Goal: Task Accomplishment & Management: Use online tool/utility

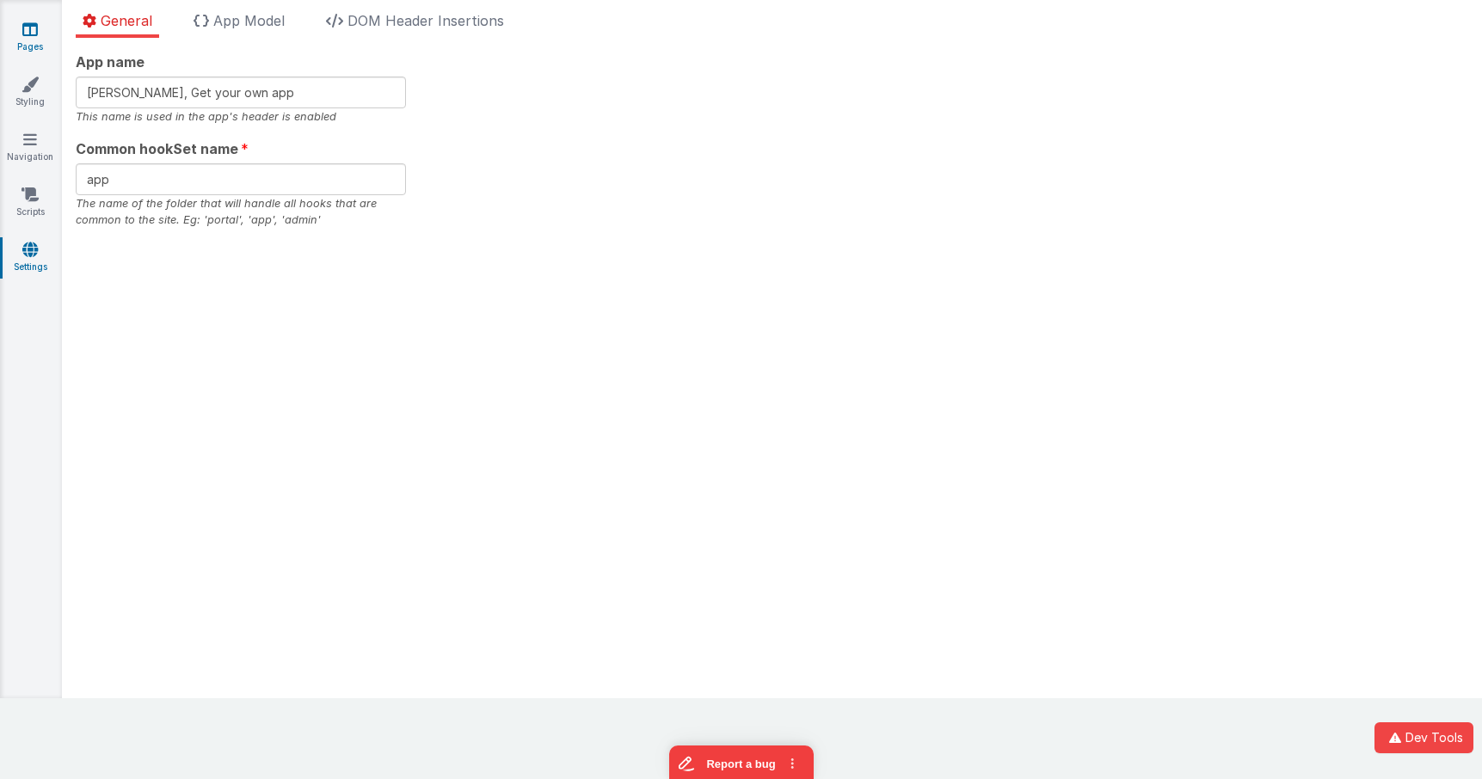
click at [32, 31] on icon at bounding box center [29, 29] width 15 height 17
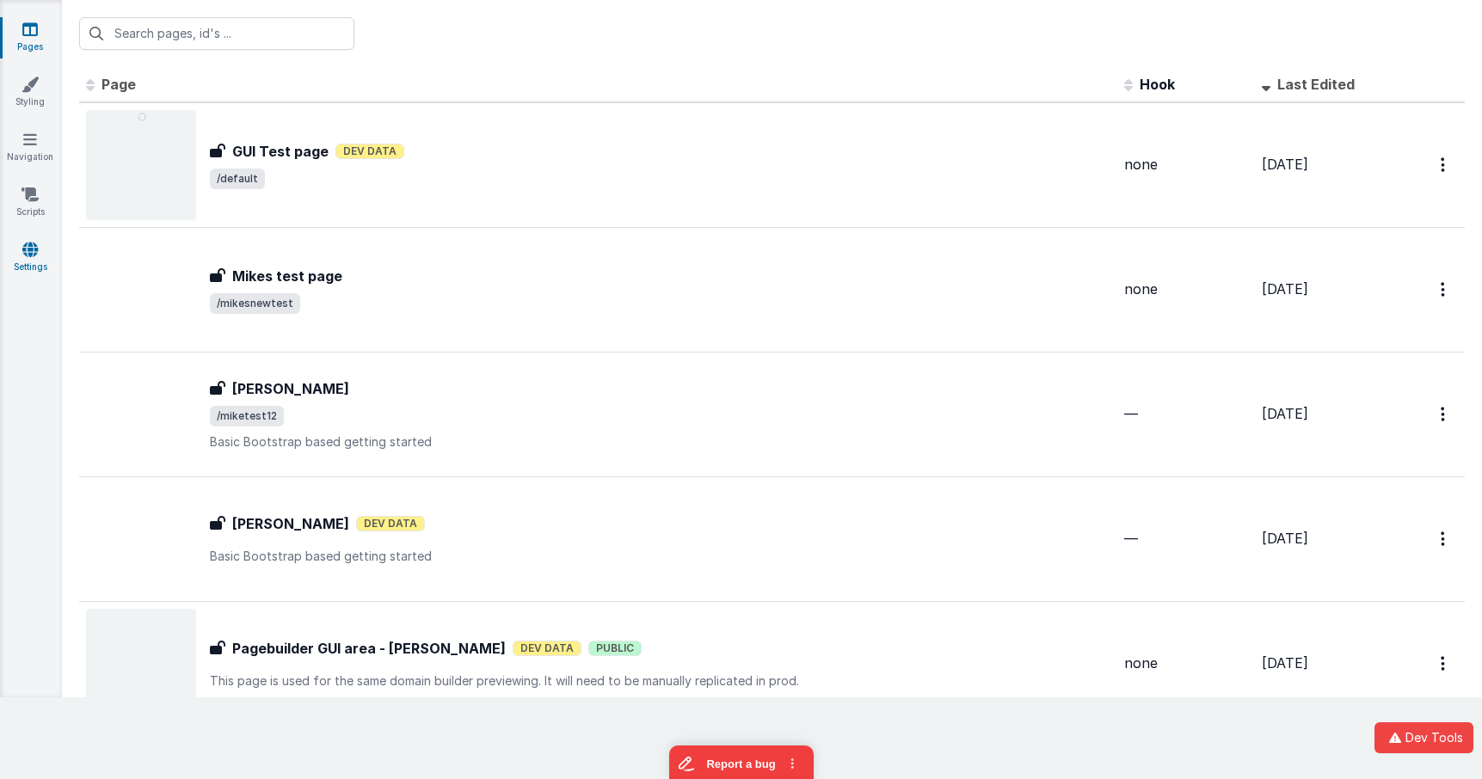
click at [28, 252] on icon at bounding box center [29, 249] width 15 height 17
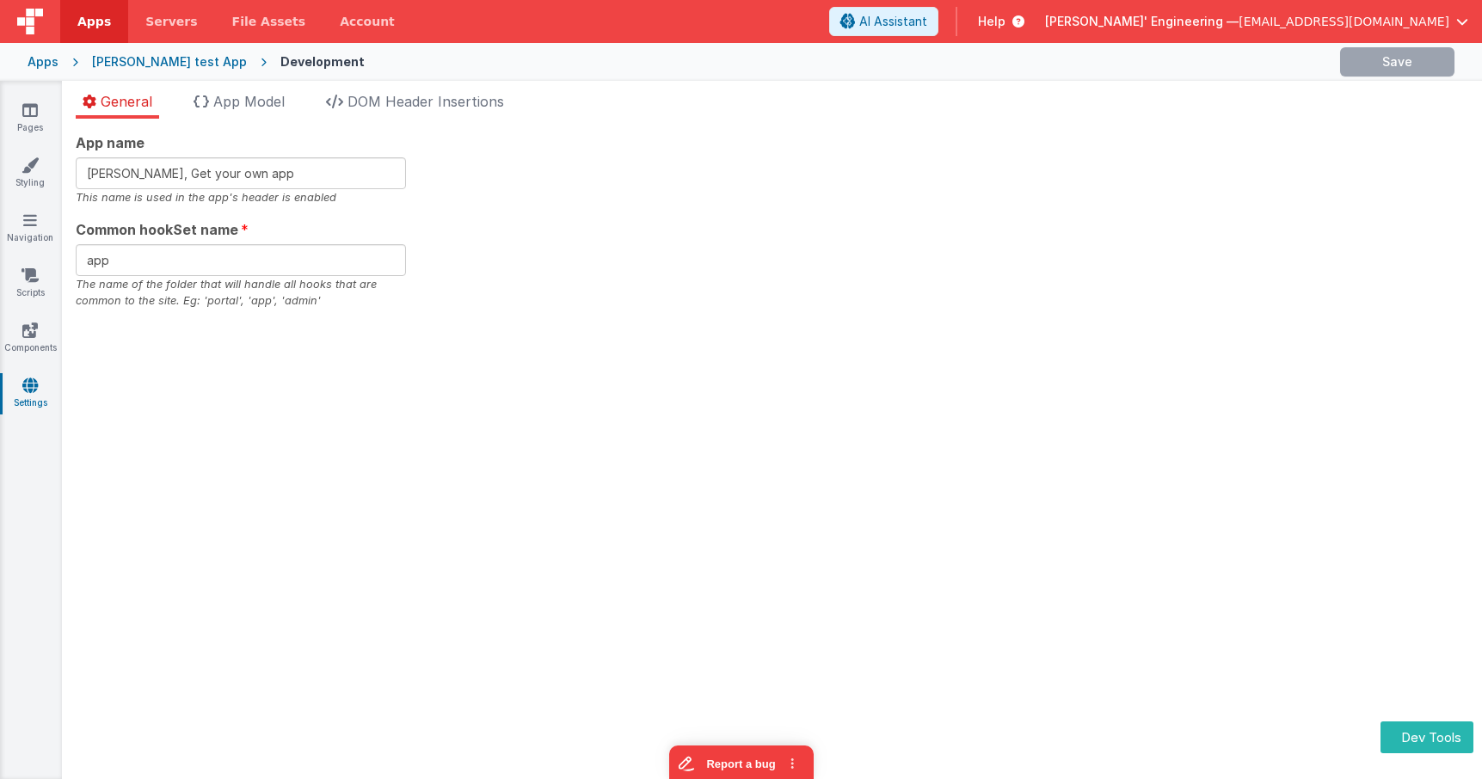
drag, startPoint x: 930, startPoint y: 169, endPoint x: 925, endPoint y: 162, distance: 8.9
click at [930, 169] on div "App name [PERSON_NAME], Get your own app This name is used in the app's header …" at bounding box center [772, 220] width 1392 height 177
click at [243, 101] on span "App Model" at bounding box center [248, 101] width 71 height 17
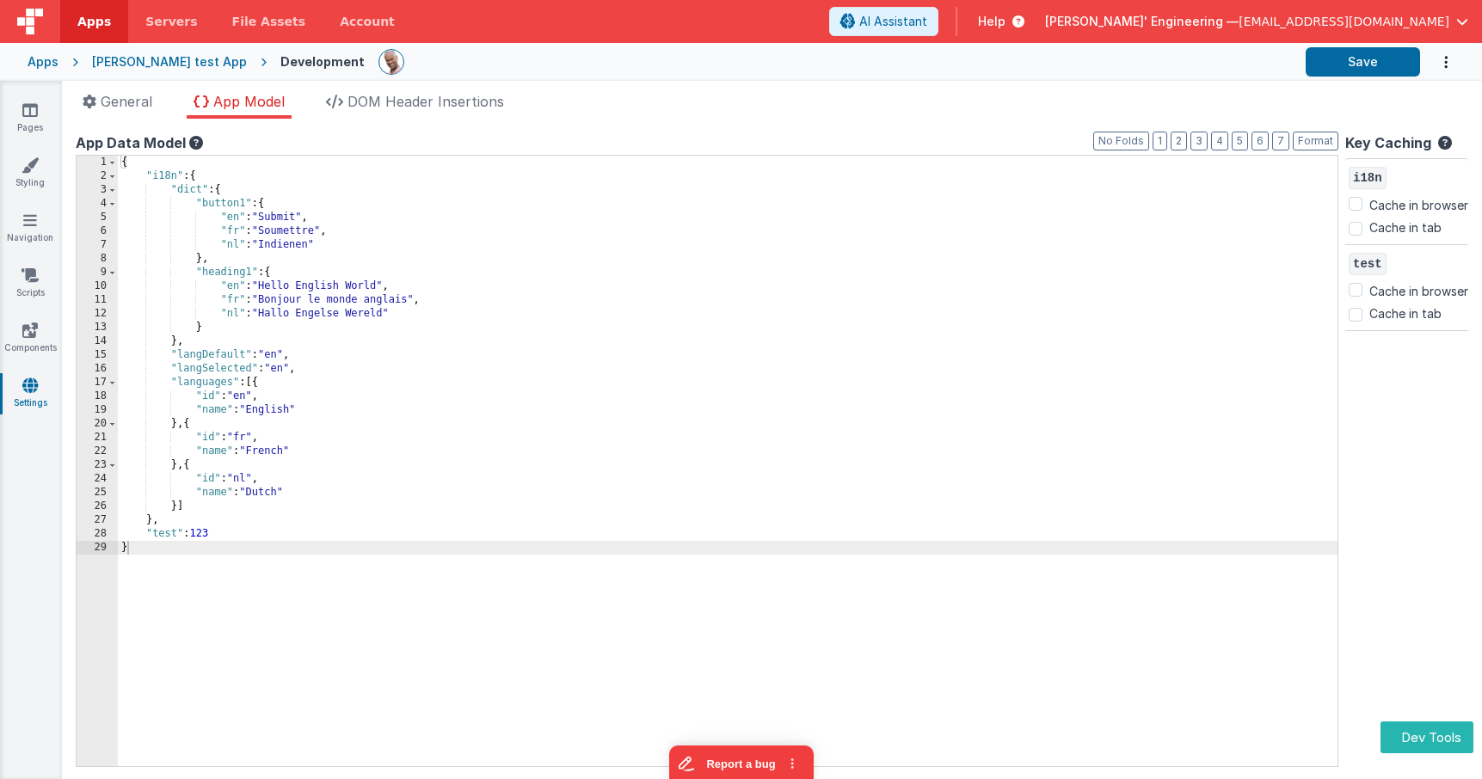
click at [980, 120] on div "App name [PERSON_NAME], Get your own app This name is used in the app's header …" at bounding box center [772, 449] width 1420 height 660
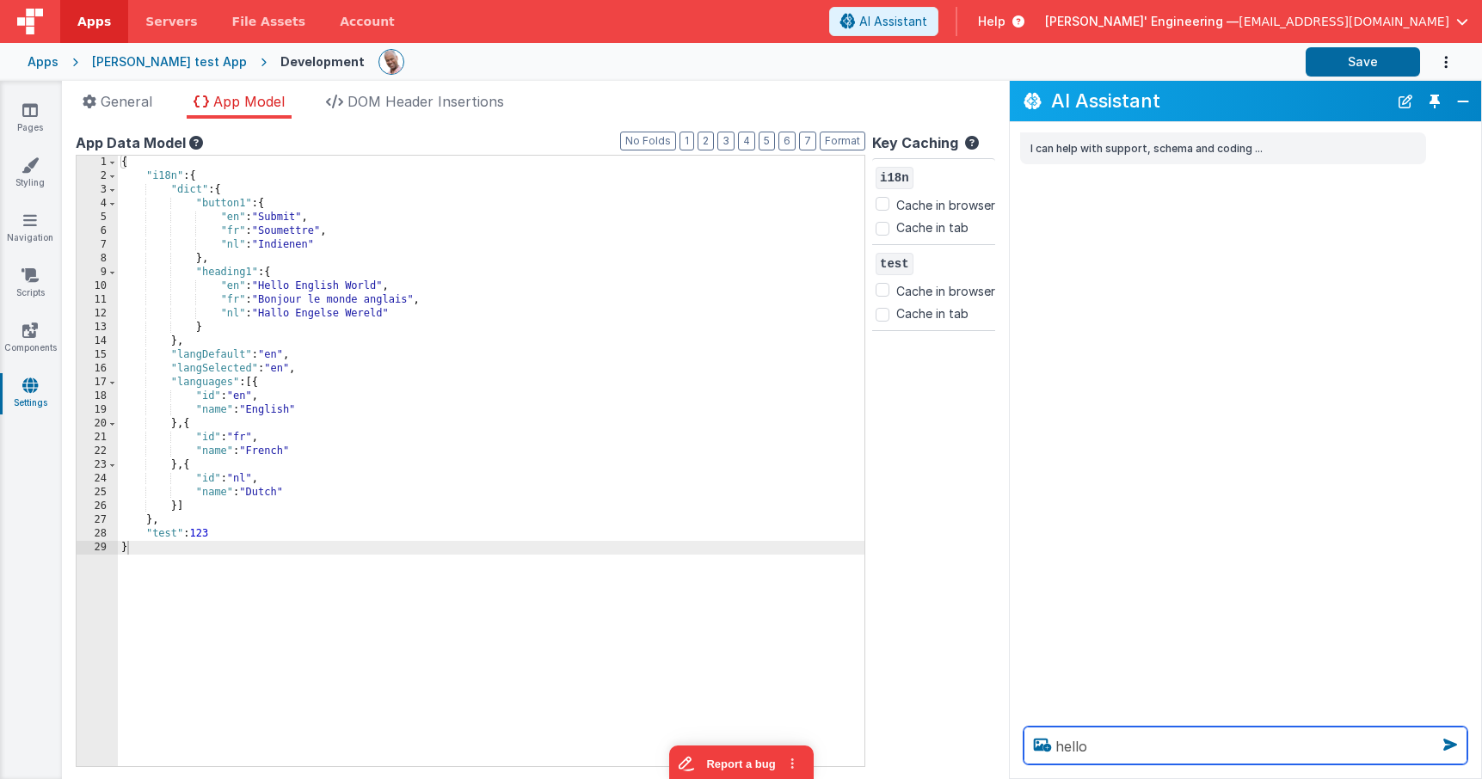
type textarea "hello"
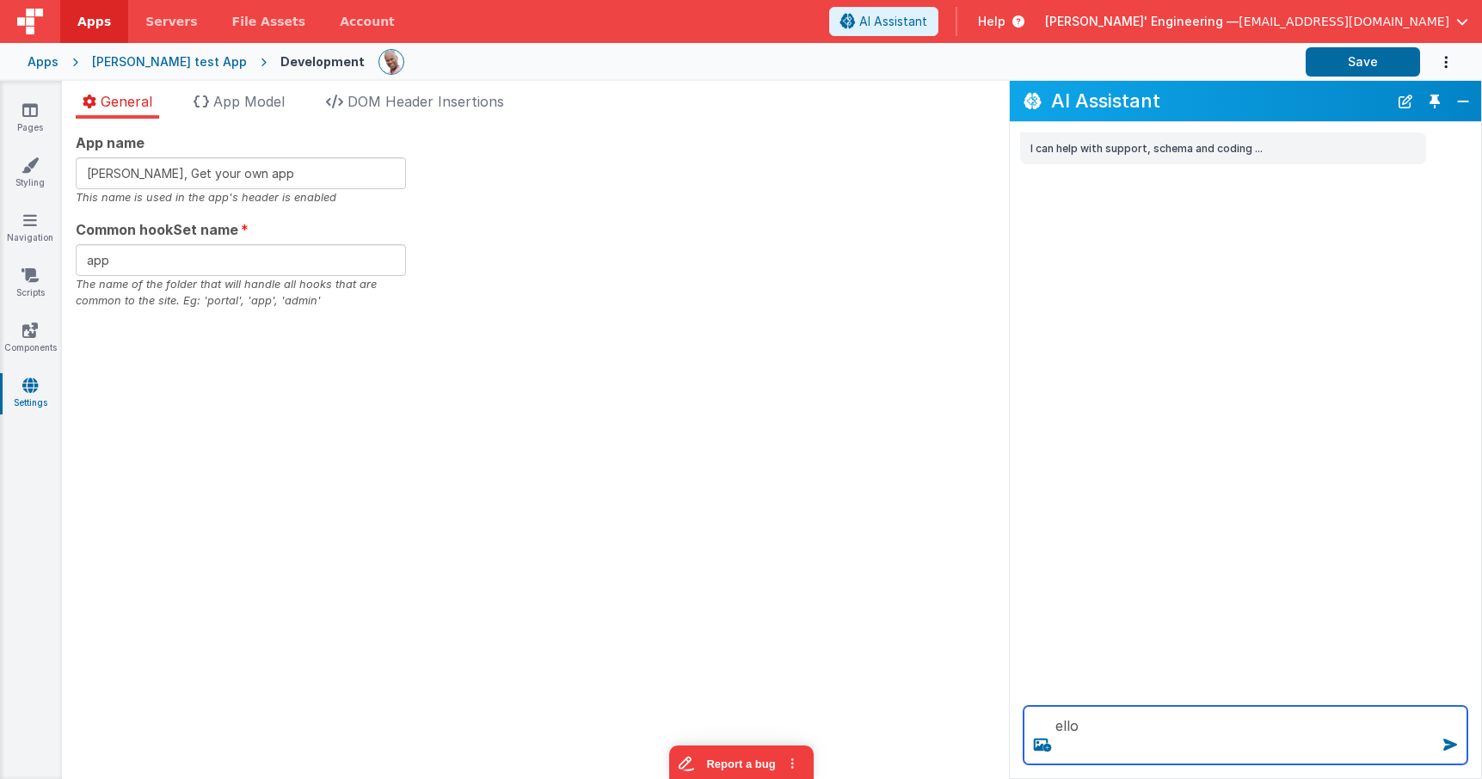
click at [1090, 728] on textarea "ello" at bounding box center [1245, 735] width 444 height 58
type textarea "ello"
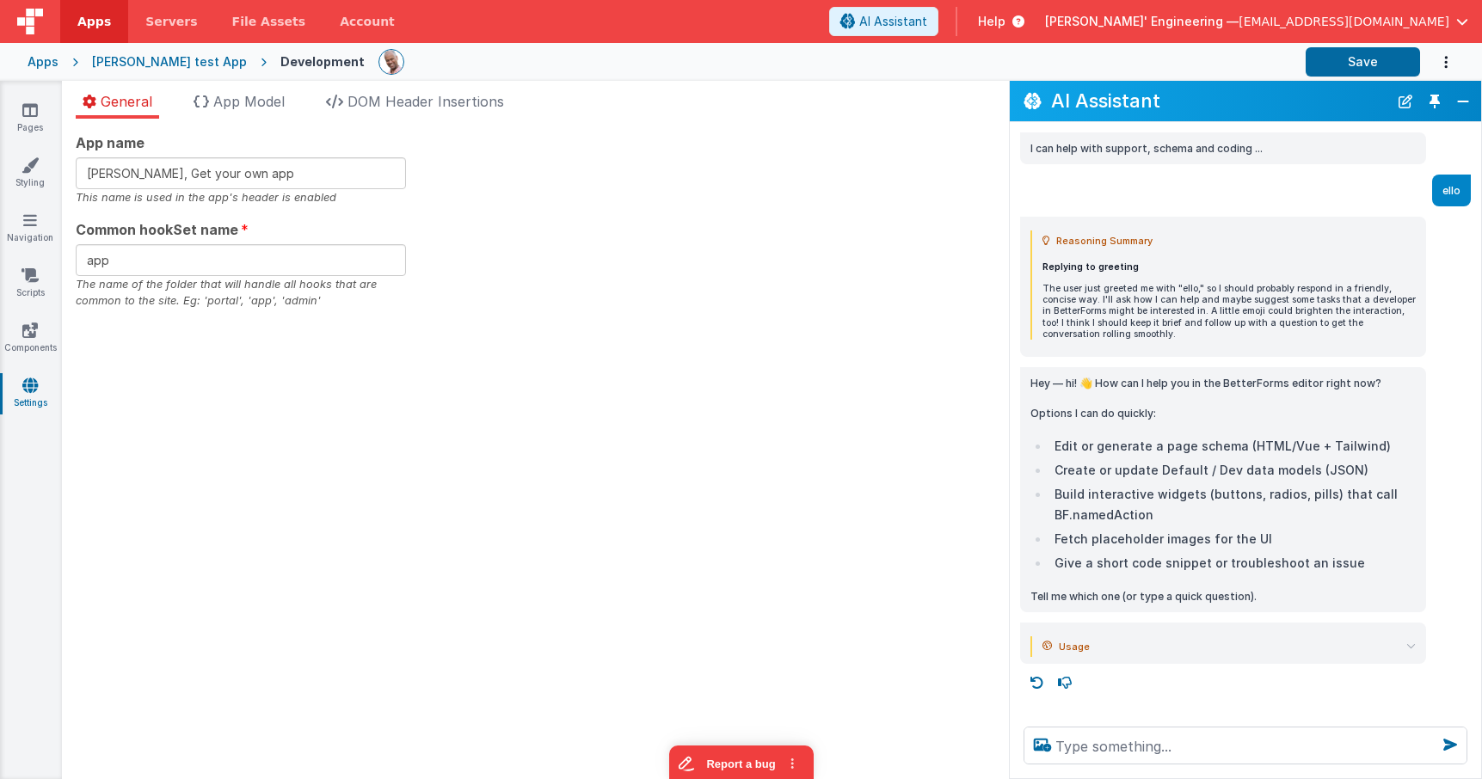
drag, startPoint x: 1433, startPoint y: 99, endPoint x: 1414, endPoint y: 101, distance: 19.0
click at [1433, 99] on button "Toggle Pin" at bounding box center [1434, 101] width 24 height 24
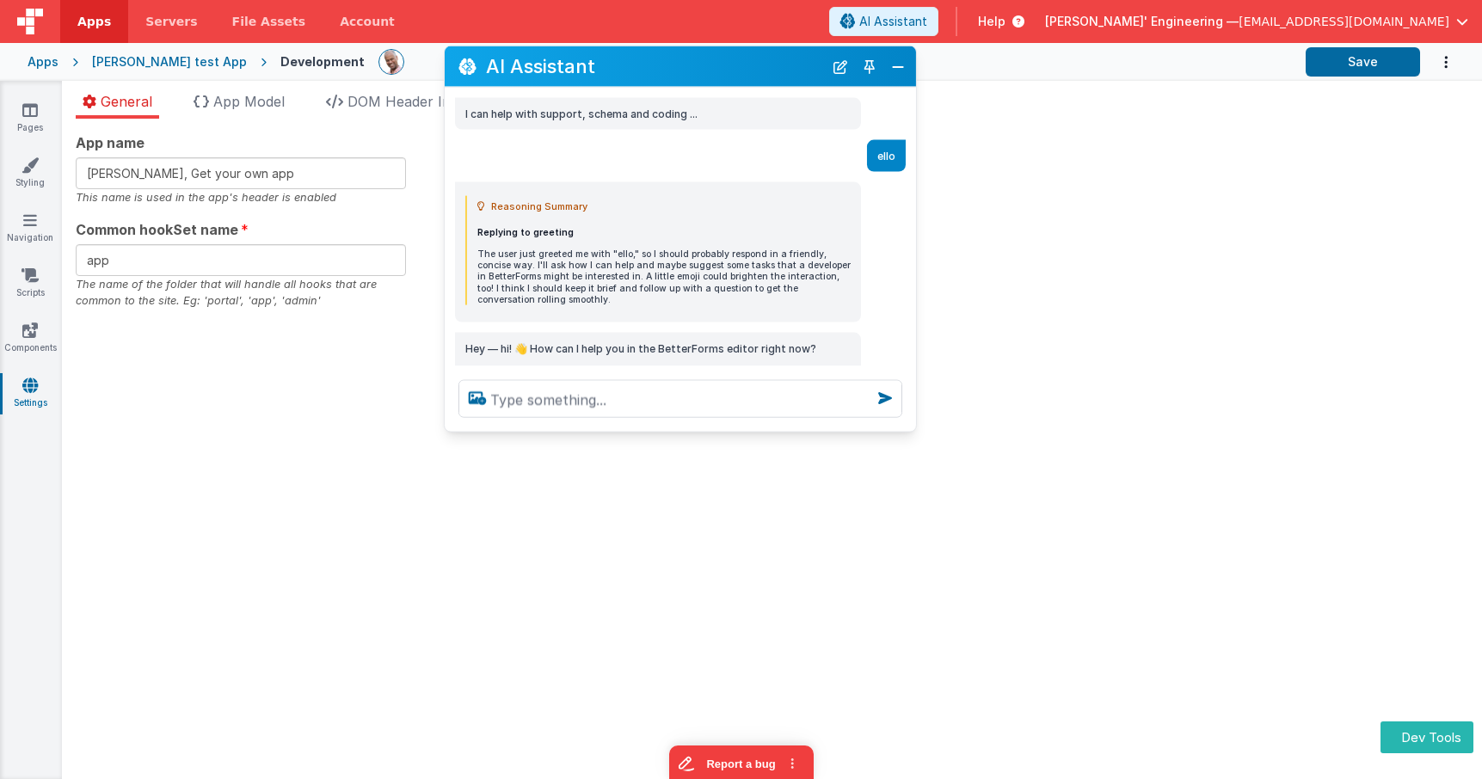
drag, startPoint x: 279, startPoint y: 399, endPoint x: 701, endPoint y: 74, distance: 532.9
click at [700, 74] on h2 "AI Assistant" at bounding box center [654, 66] width 337 height 21
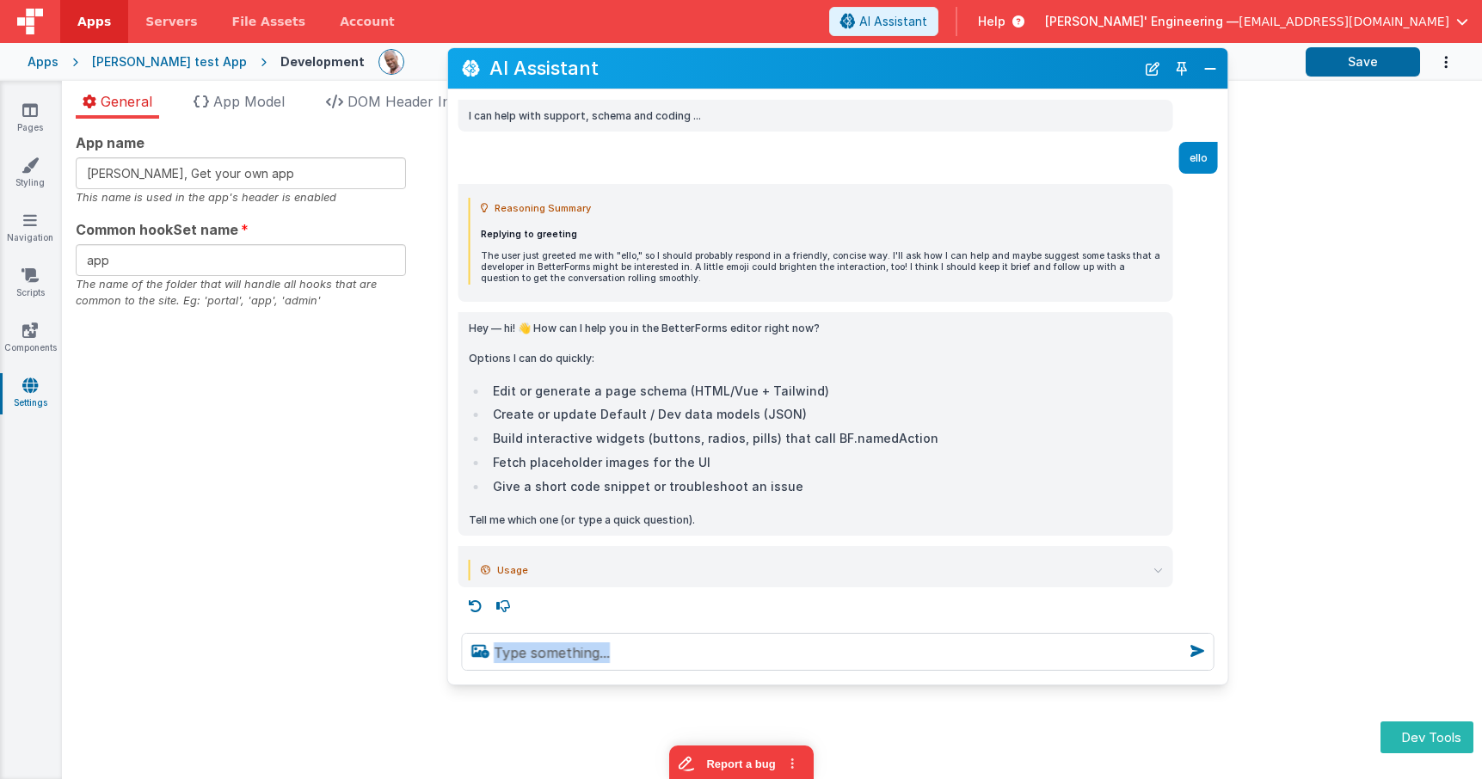
drag, startPoint x: 964, startPoint y: 485, endPoint x: 1228, endPoint y: 681, distance: 328.8
click at [1228, 681] on div at bounding box center [838, 651] width 780 height 65
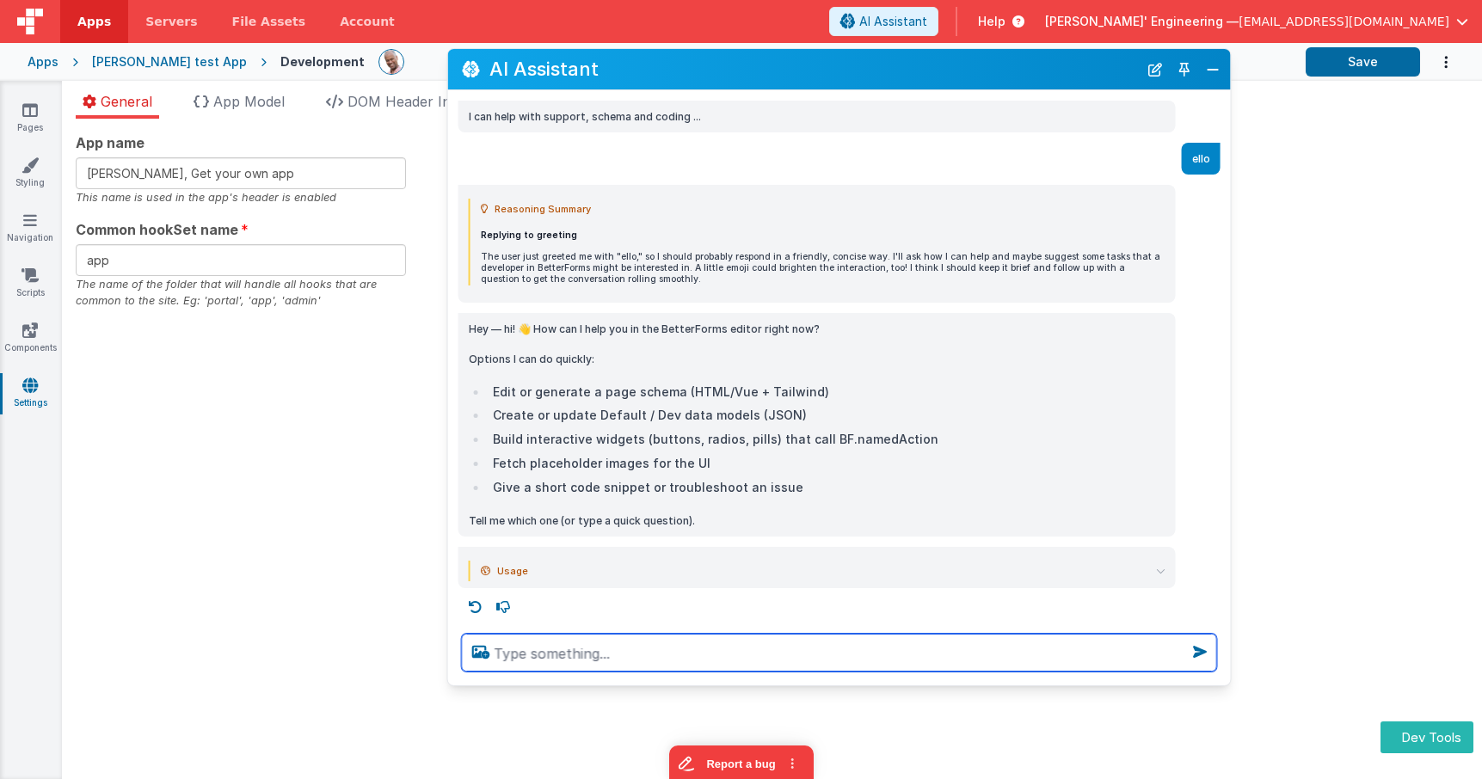
click at [824, 640] on textarea at bounding box center [839, 653] width 755 height 38
click at [842, 657] on textarea "Return several long pages of random data to test" at bounding box center [839, 653] width 755 height 38
type textarea "Return several long pages of random data to test streaming"
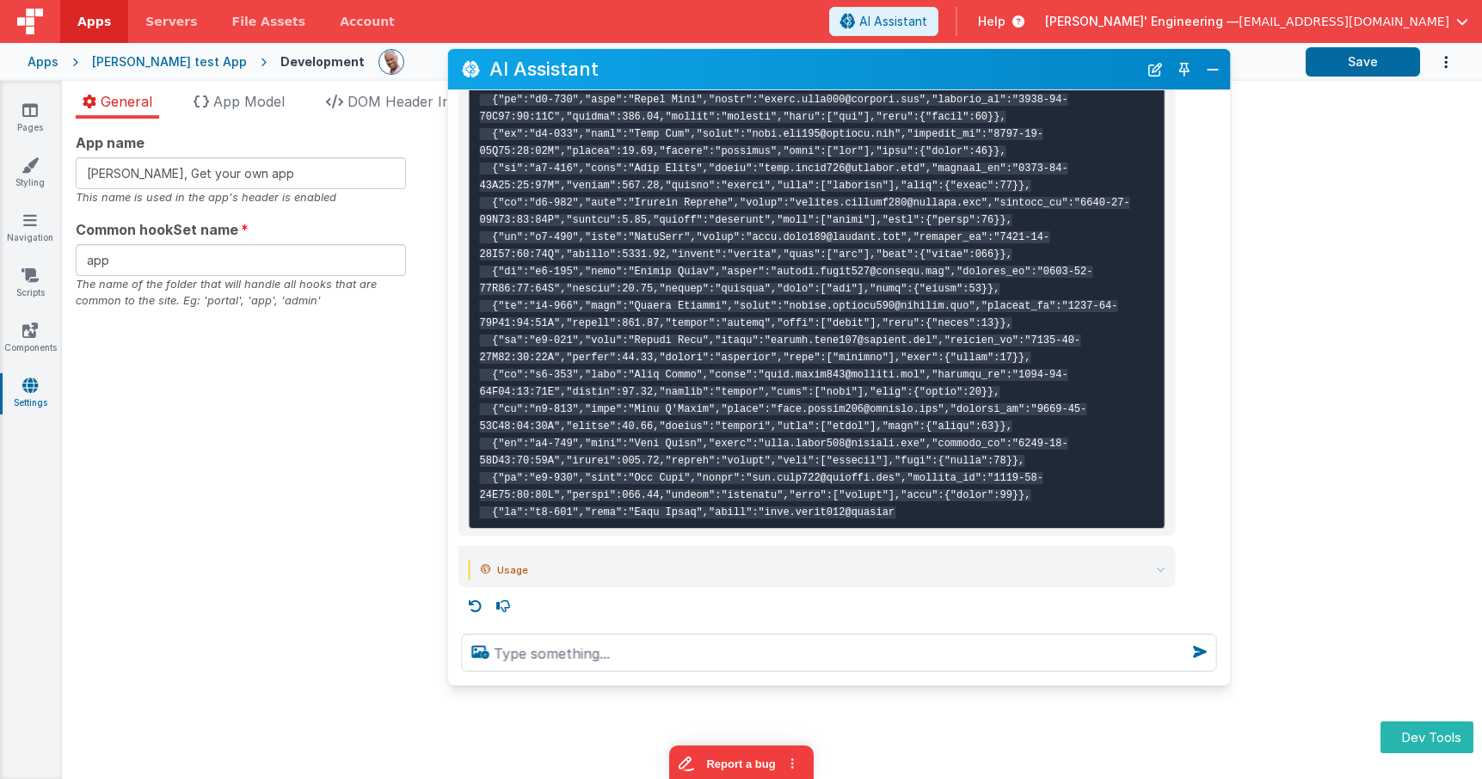
scroll to position [3582, 0]
click at [1160, 568] on icon at bounding box center [1160, 569] width 9 height 9
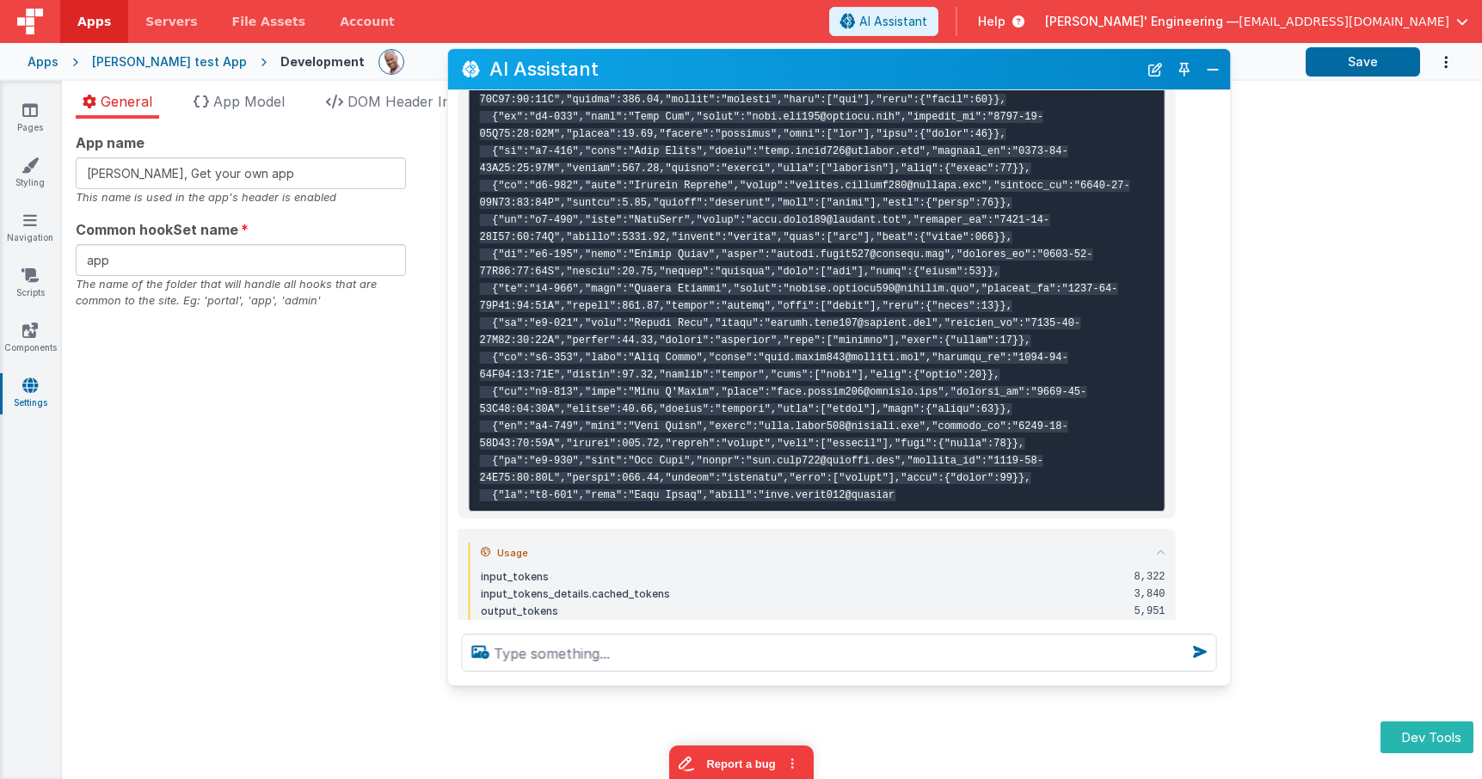
scroll to position [3671, 0]
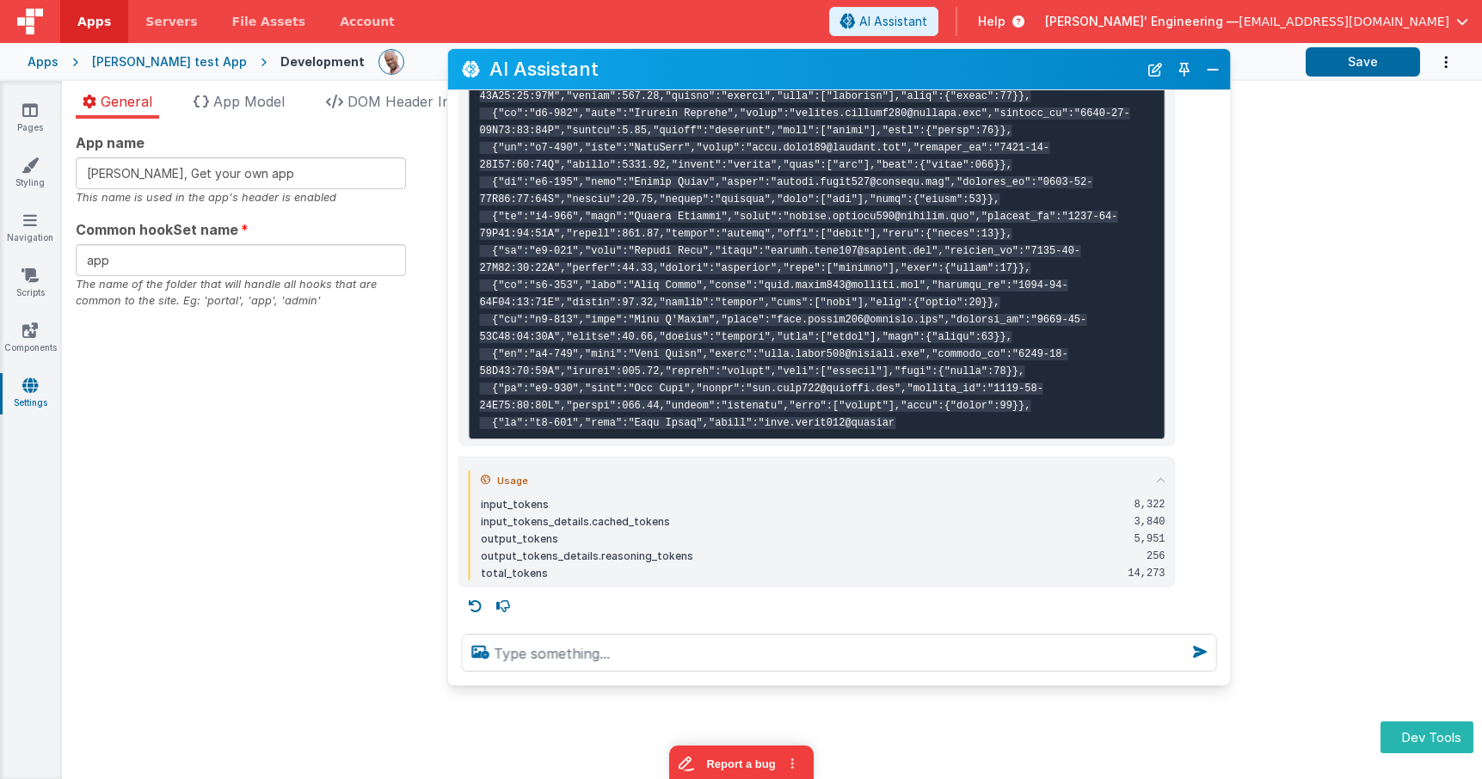
click at [1157, 482] on icon at bounding box center [1160, 480] width 9 height 9
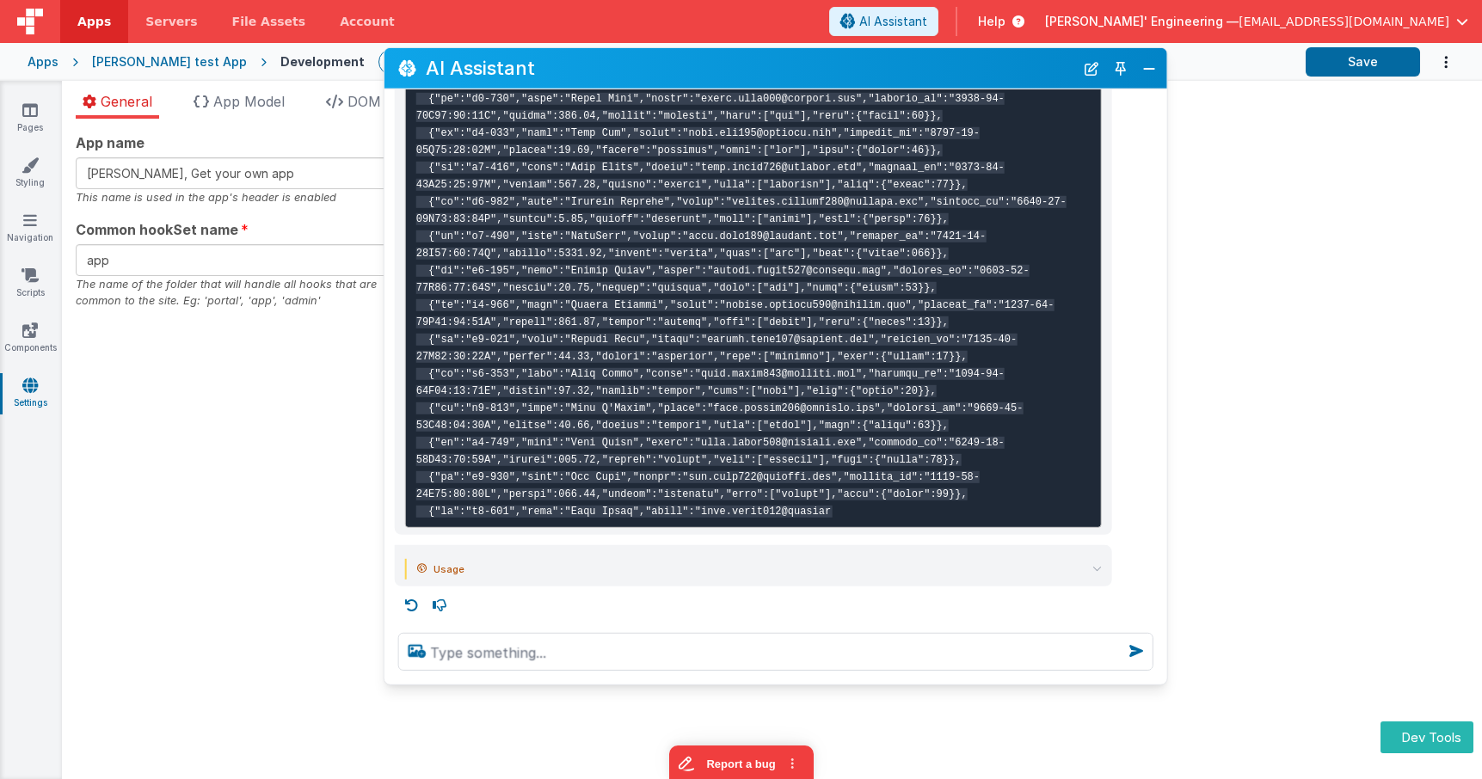
drag, startPoint x: 1022, startPoint y: 69, endPoint x: 958, endPoint y: 67, distance: 63.7
click at [958, 67] on h2 "AI Assistant" at bounding box center [750, 68] width 648 height 21
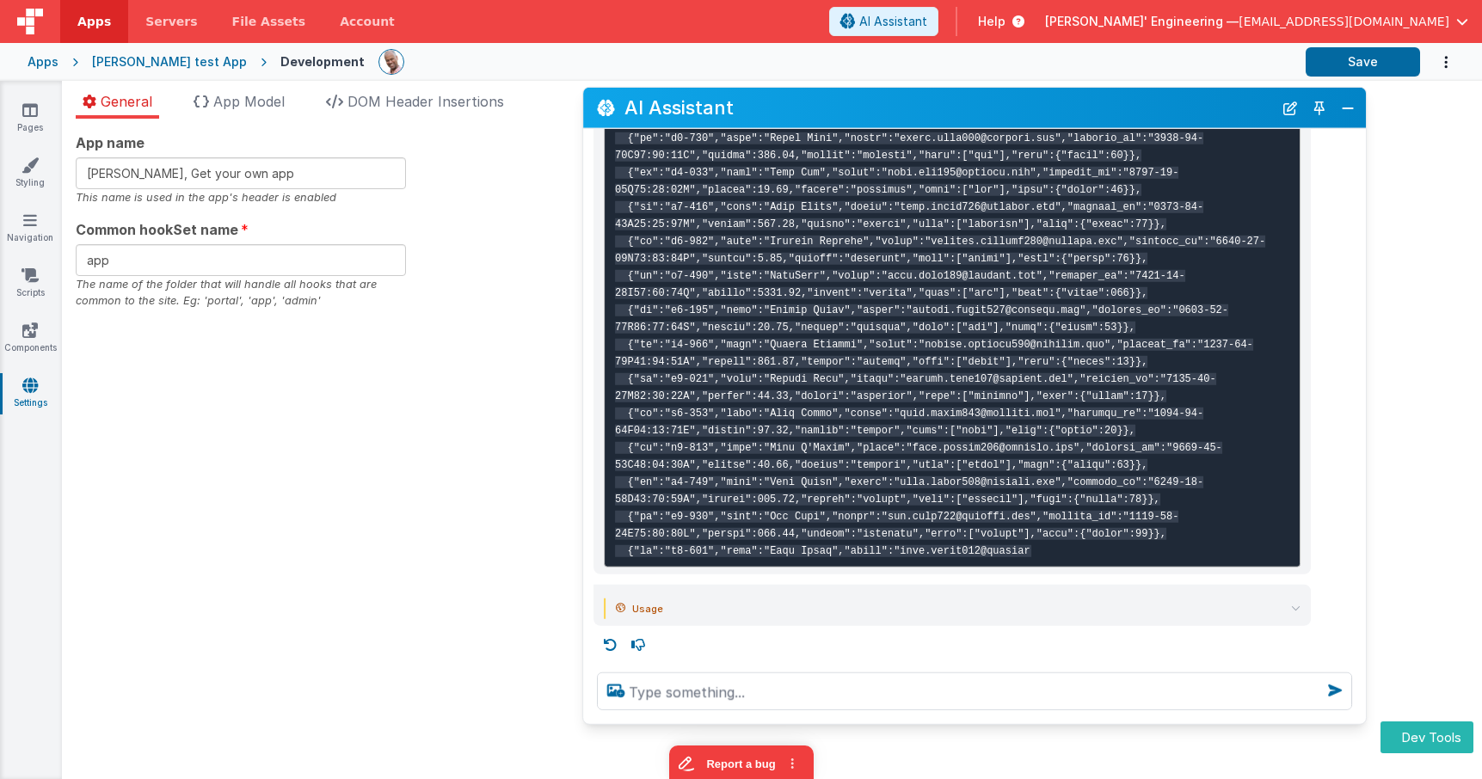
drag, startPoint x: 979, startPoint y: 73, endPoint x: 1165, endPoint y: 111, distance: 190.4
click at [1177, 113] on h2 "AI Assistant" at bounding box center [948, 107] width 648 height 21
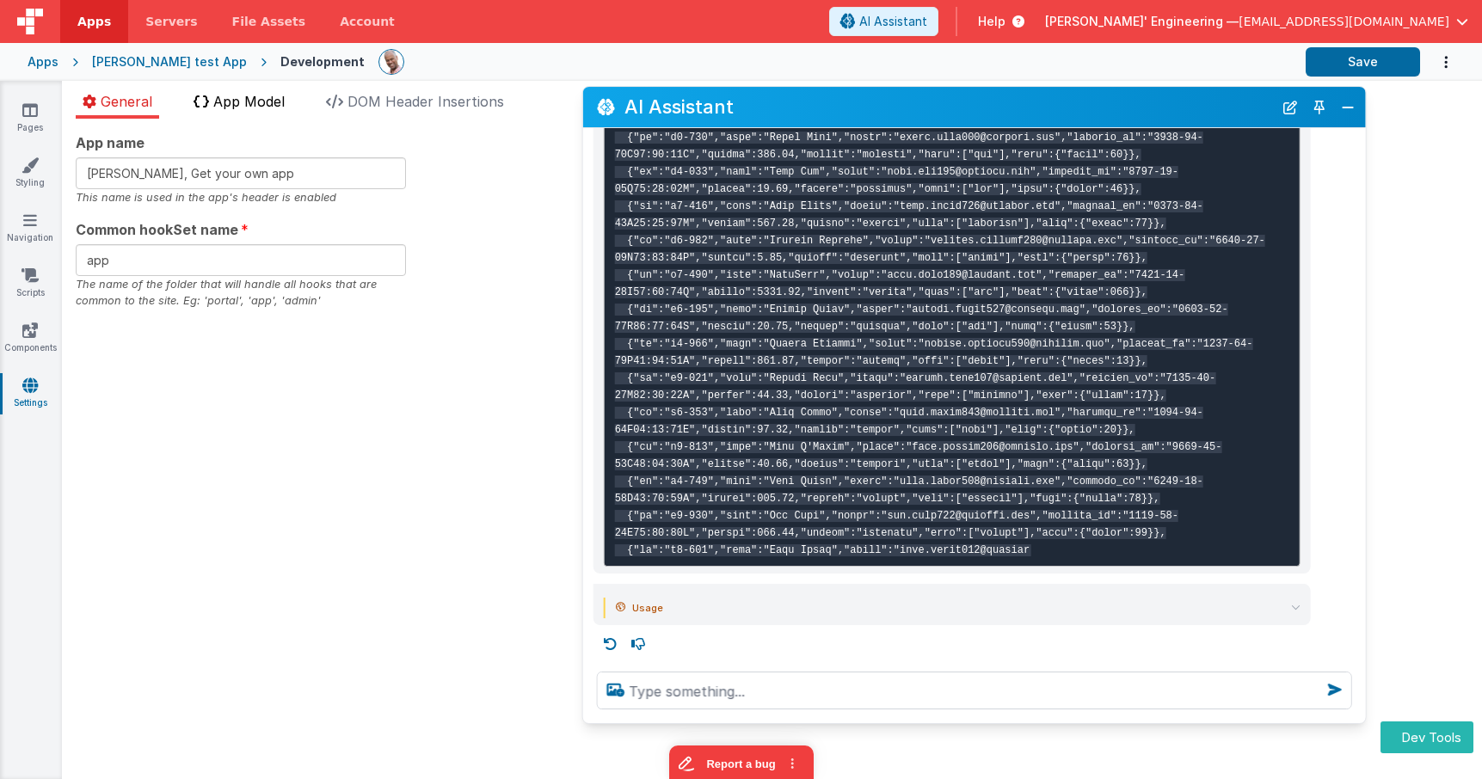
click at [267, 105] on span "App Model" at bounding box center [248, 101] width 71 height 17
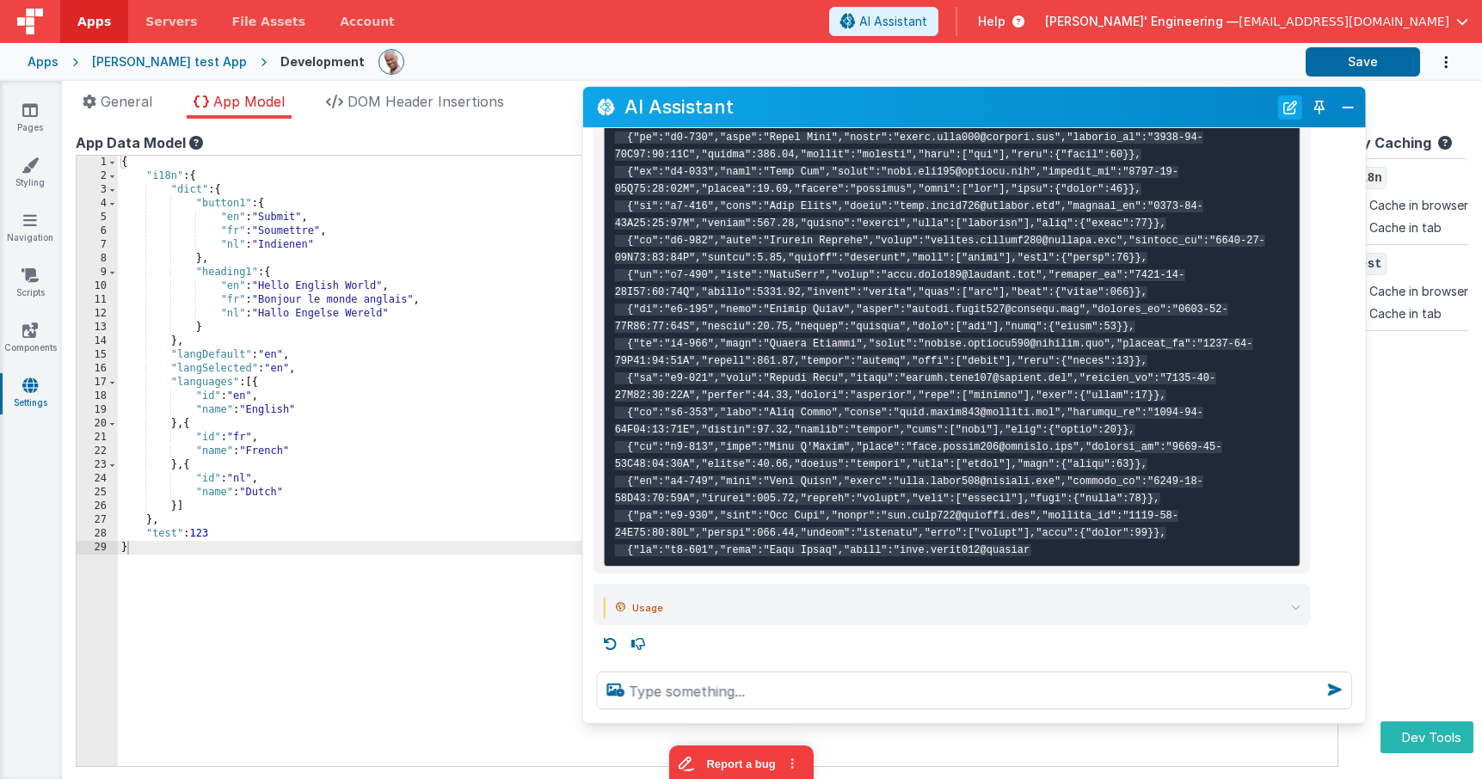
click at [1286, 109] on button "New Chat" at bounding box center [1290, 107] width 24 height 24
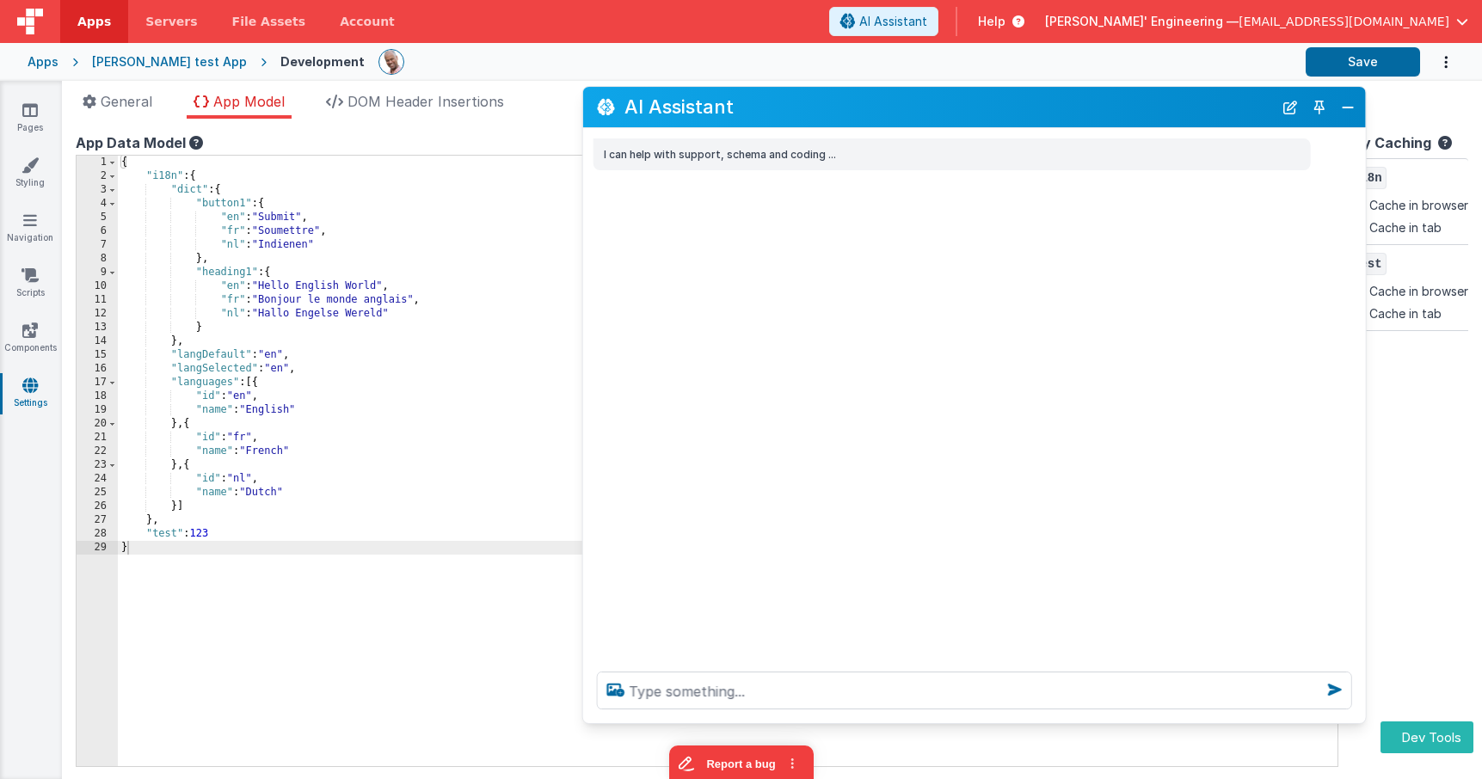
scroll to position [0, 0]
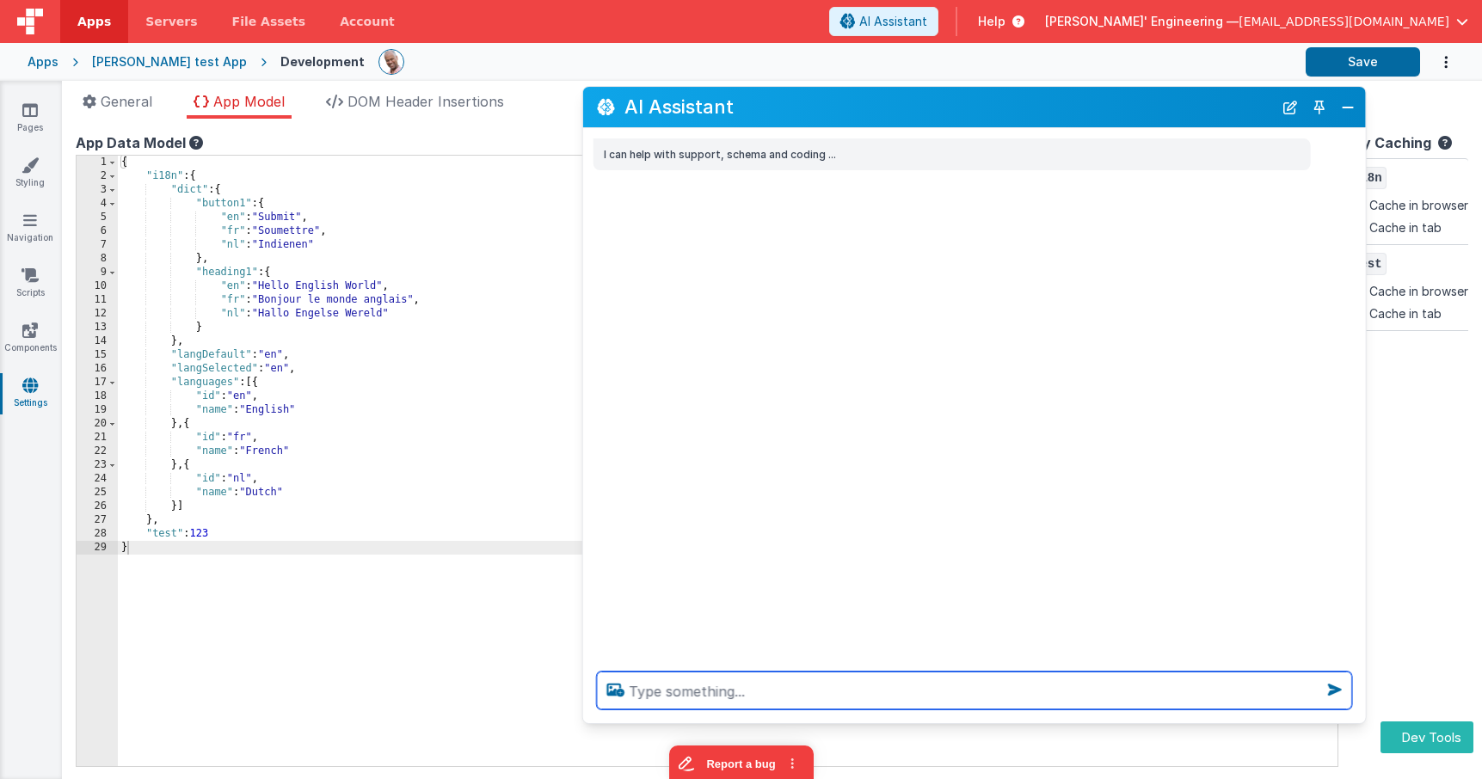
click at [775, 696] on textarea at bounding box center [974, 691] width 755 height 38
type textarea "debugp"
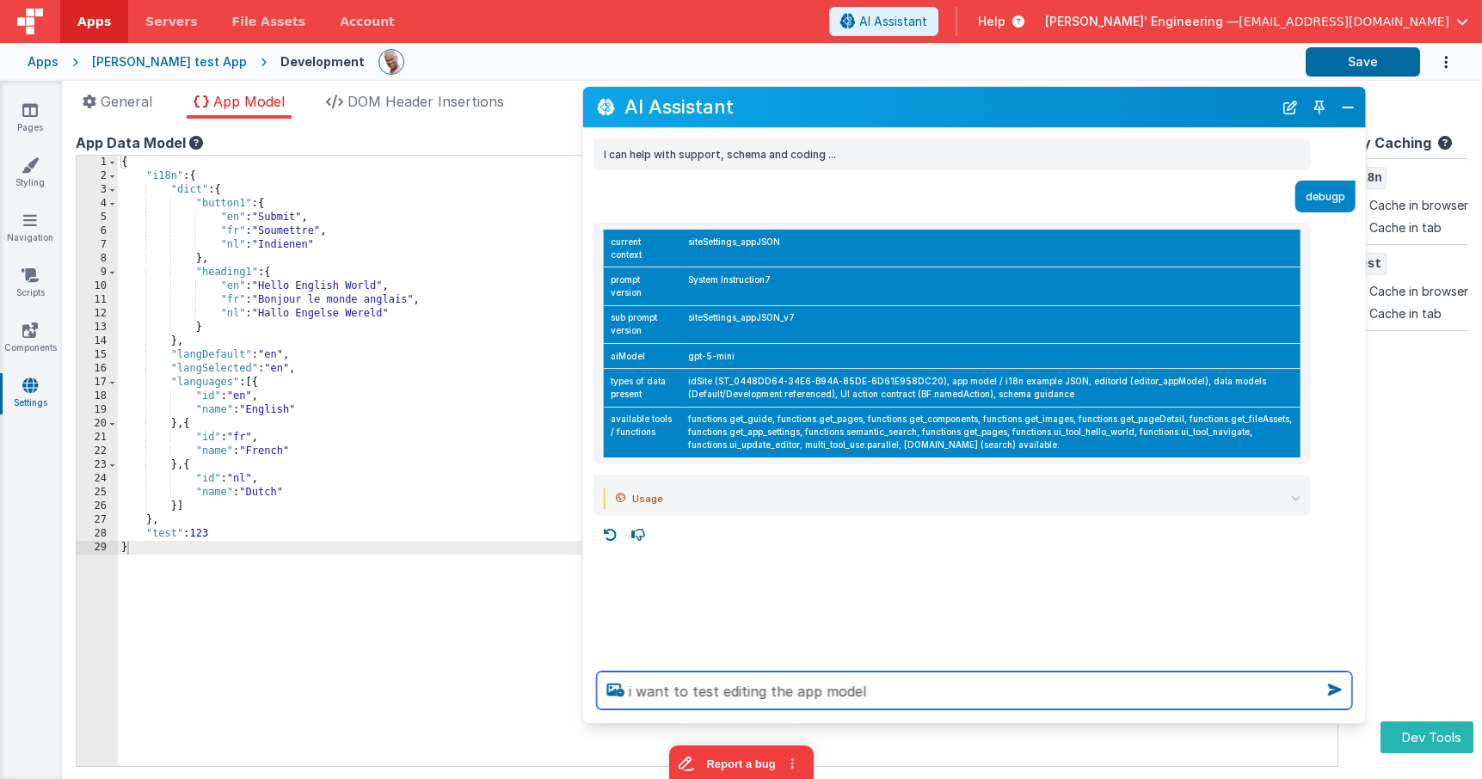
type textarea "i want to test editing the app model"
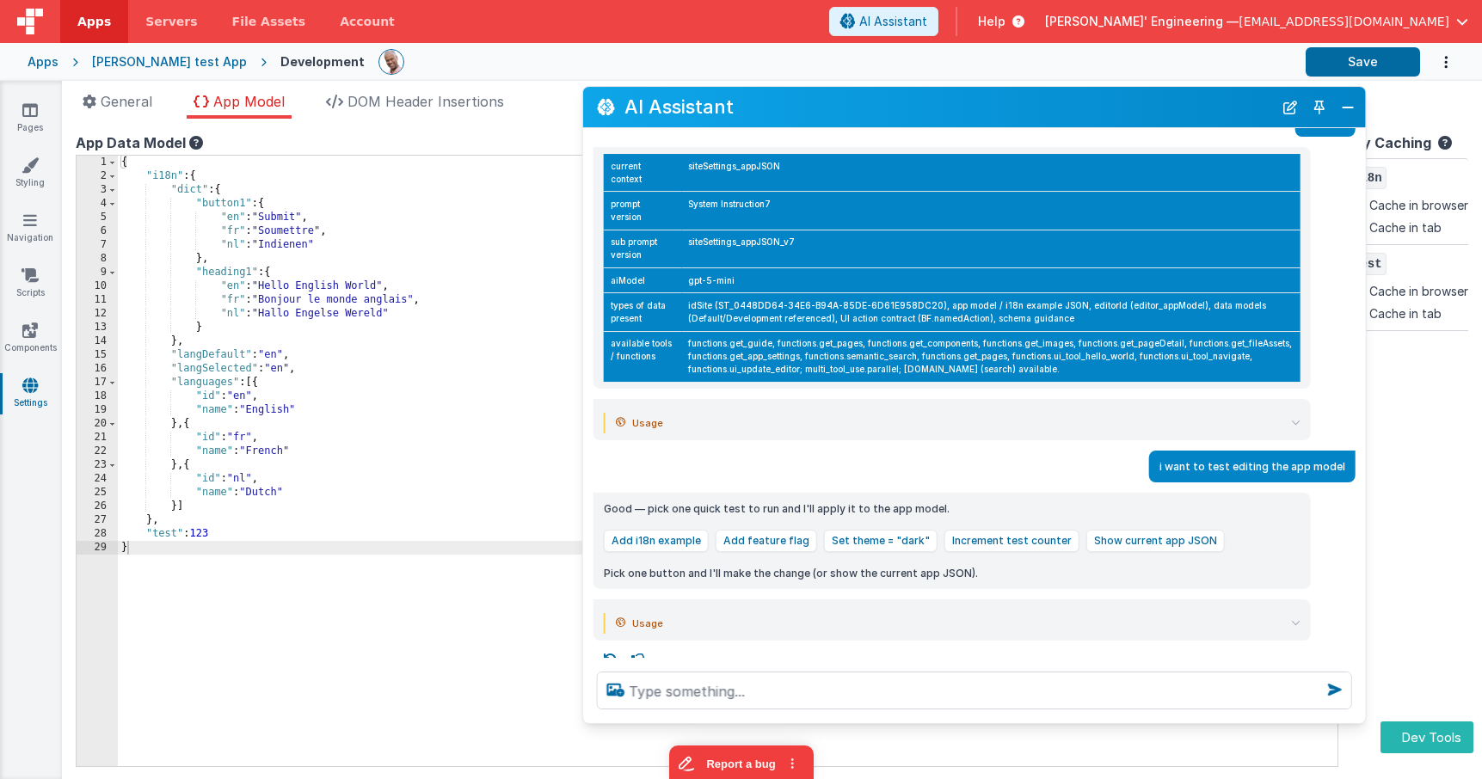
scroll to position [78, 0]
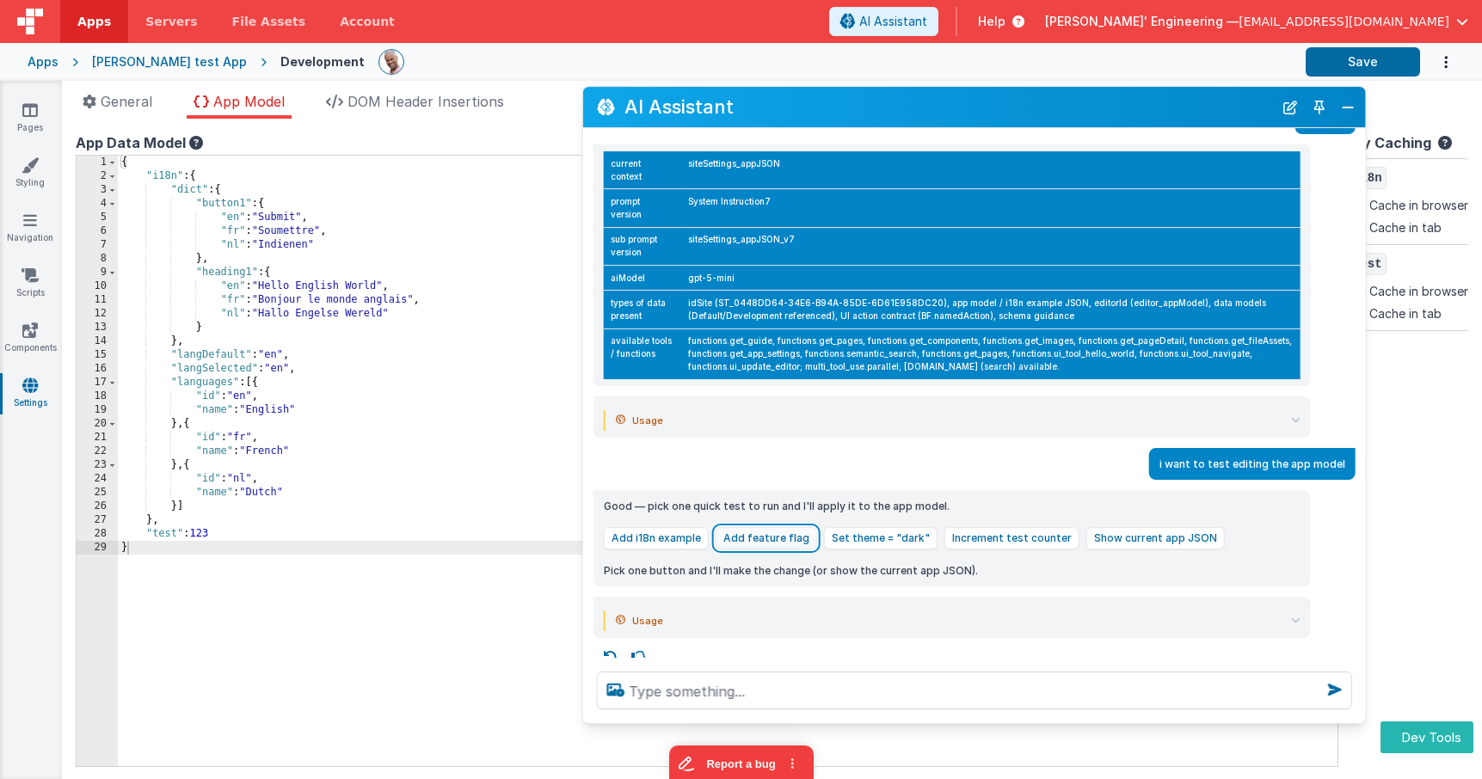
click at [769, 527] on button "Add feature flag" at bounding box center [765, 538] width 101 height 22
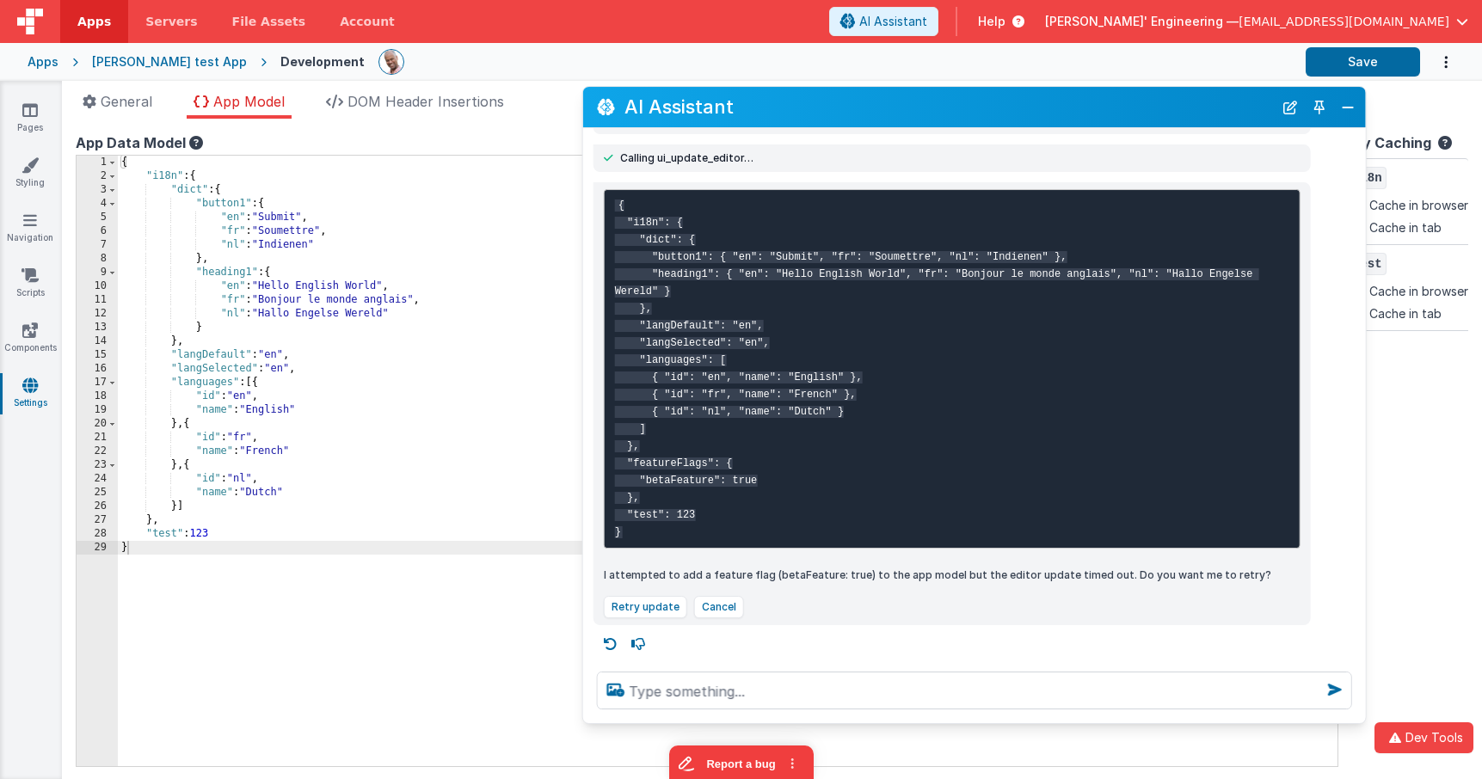
scroll to position [666, 0]
